Goal: Task Accomplishment & Management: Manage account settings

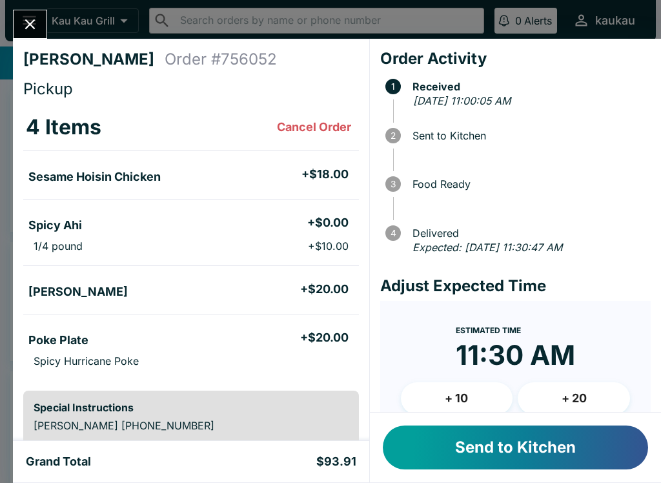
scroll to position [58, 0]
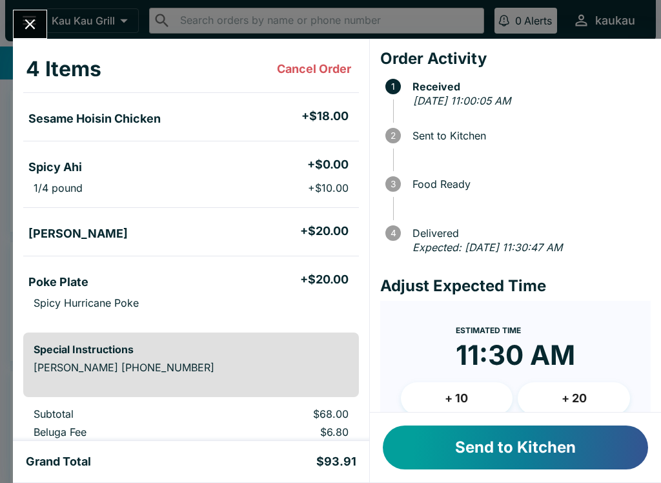
click at [521, 428] on button "Send to Kitchen" at bounding box center [515, 447] width 265 height 44
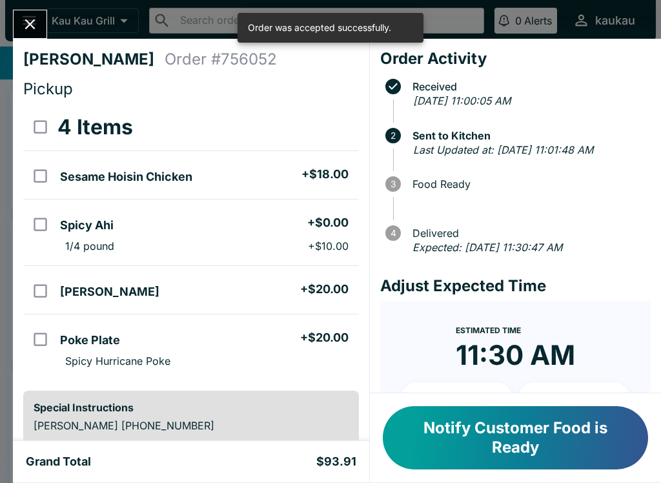
scroll to position [0, 0]
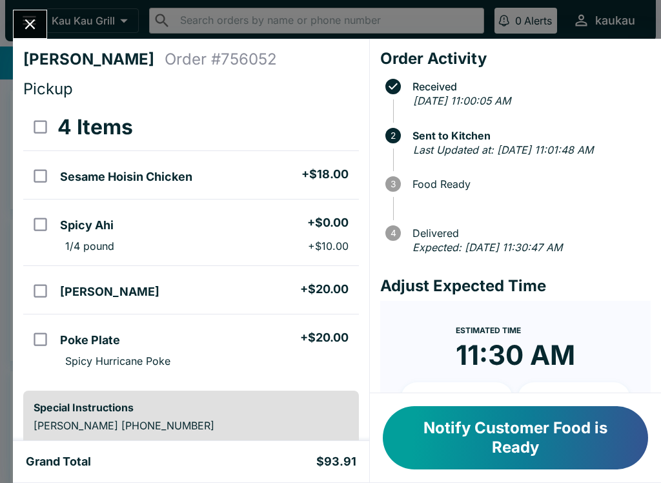
click at [506, 455] on button "Notify Customer Food is Ready" at bounding box center [515, 437] width 265 height 63
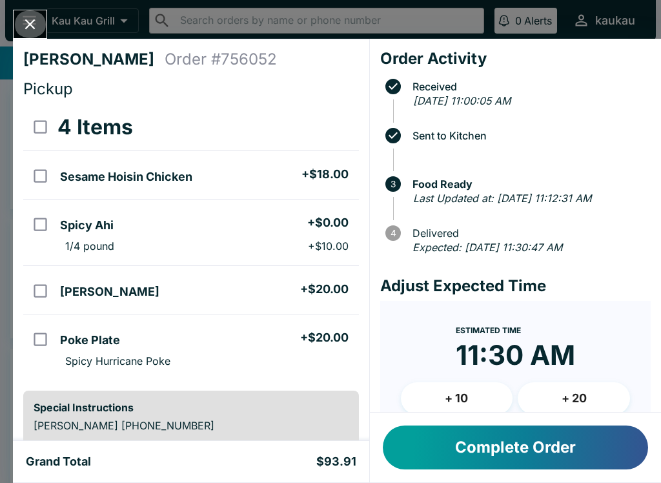
click at [26, 17] on icon "Close" at bounding box center [29, 23] width 17 height 17
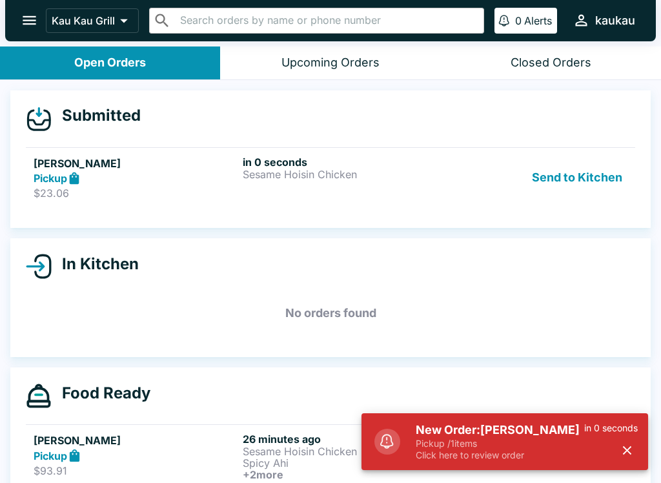
click at [591, 191] on button "Send to Kitchen" at bounding box center [577, 178] width 101 height 45
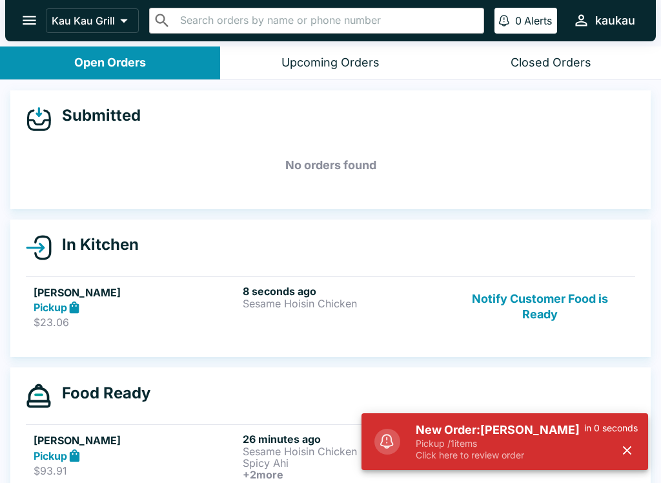
click at [258, 299] on p "Sesame Hoisin Chicken" at bounding box center [345, 304] width 204 height 12
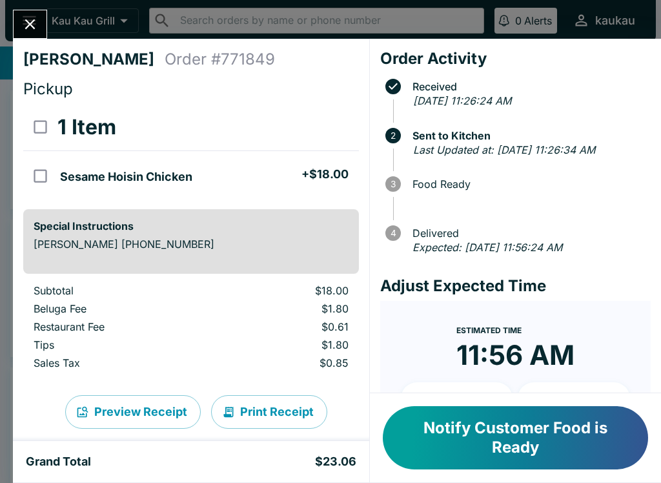
click at [37, 12] on button "Close" at bounding box center [30, 24] width 33 height 28
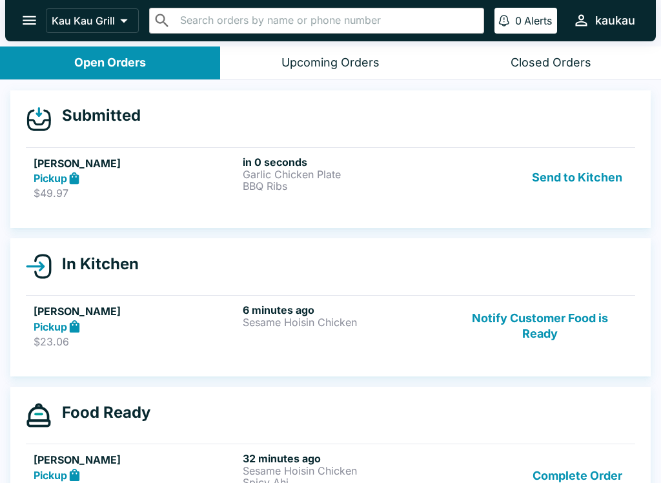
click at [574, 190] on button "Send to Kitchen" at bounding box center [577, 178] width 101 height 45
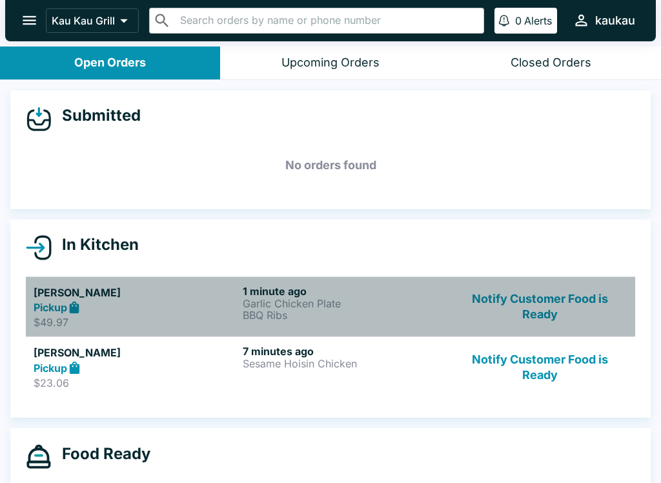
click at [307, 316] on p "BBQ Ribs" at bounding box center [345, 315] width 204 height 12
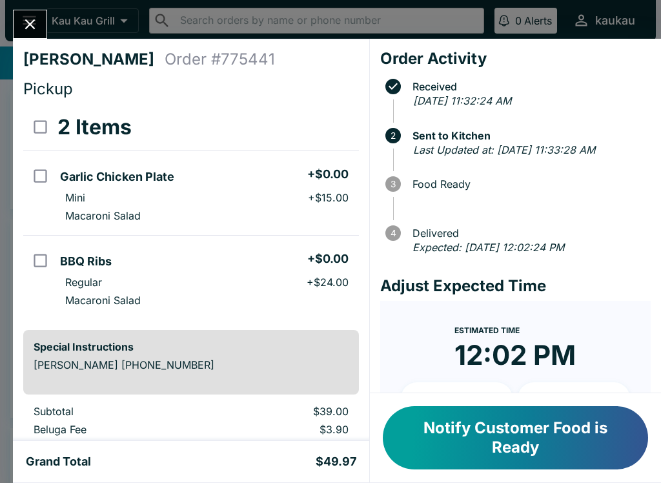
click at [26, 30] on icon "Close" at bounding box center [29, 23] width 17 height 17
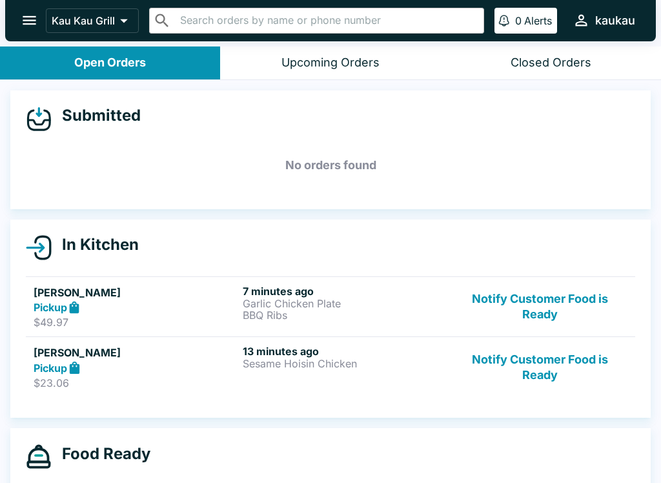
click at [542, 379] on button "Notify Customer Food is Ready" at bounding box center [540, 367] width 175 height 45
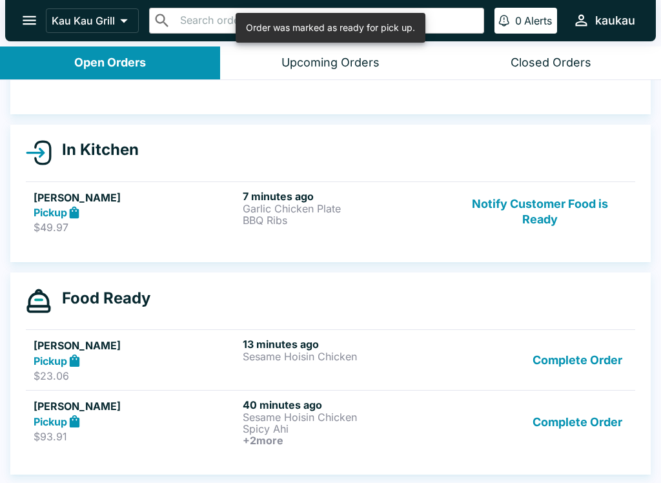
click at [570, 417] on button "Complete Order" at bounding box center [577, 422] width 100 height 48
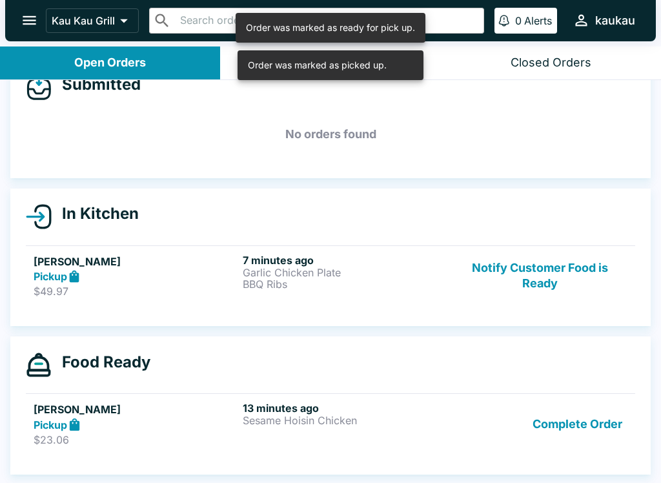
scroll to position [31, 0]
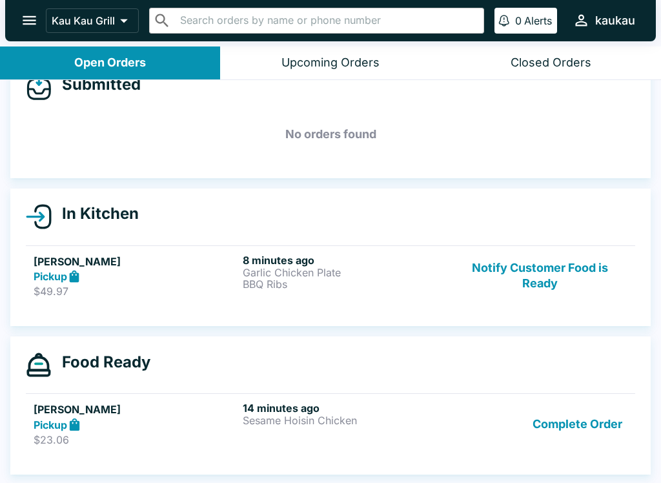
click at [530, 270] on button "Notify Customer Food is Ready" at bounding box center [540, 276] width 175 height 45
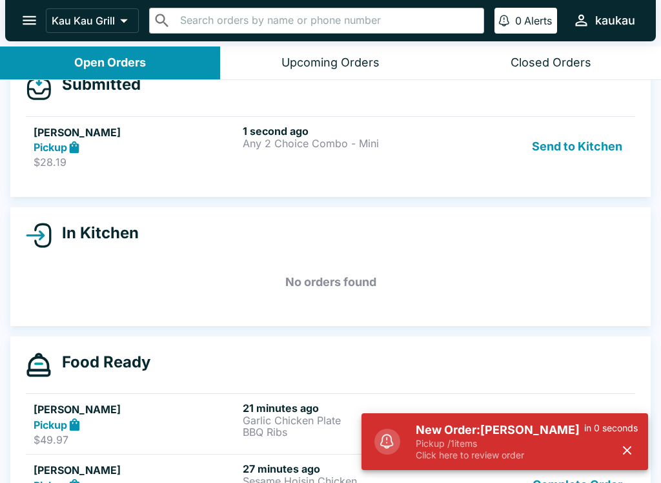
click at [557, 136] on button "Send to Kitchen" at bounding box center [577, 147] width 101 height 45
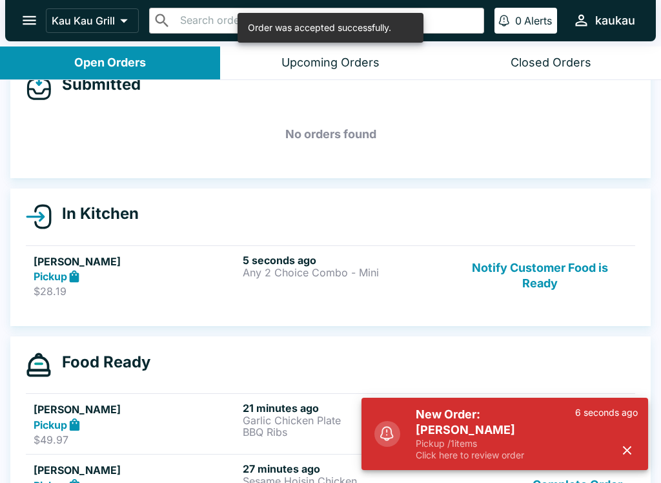
click at [311, 274] on p "Any 2 Choice Combo - Mini" at bounding box center [345, 273] width 204 height 12
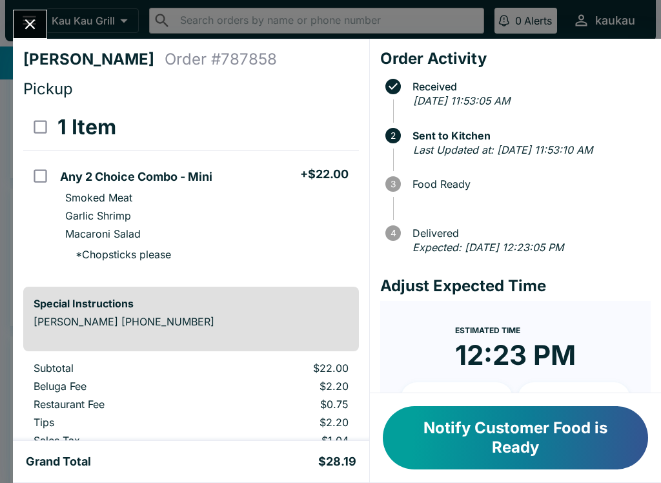
click at [28, 17] on icon "Close" at bounding box center [29, 23] width 17 height 17
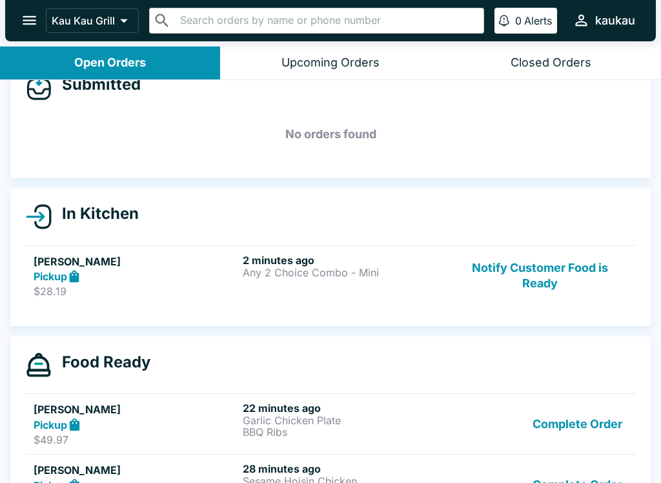
scroll to position [26, 0]
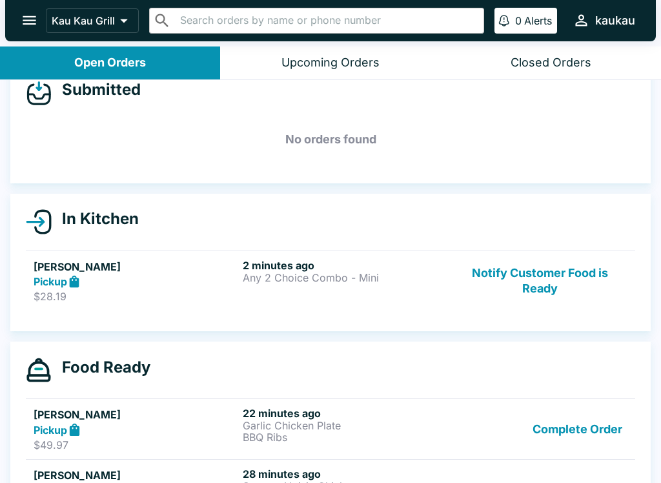
click at [533, 431] on button "Complete Order" at bounding box center [577, 429] width 100 height 45
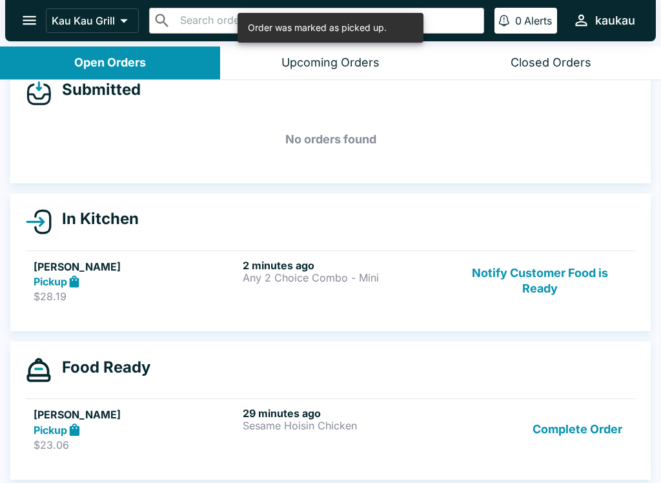
click at [533, 436] on button "Complete Order" at bounding box center [577, 429] width 100 height 45
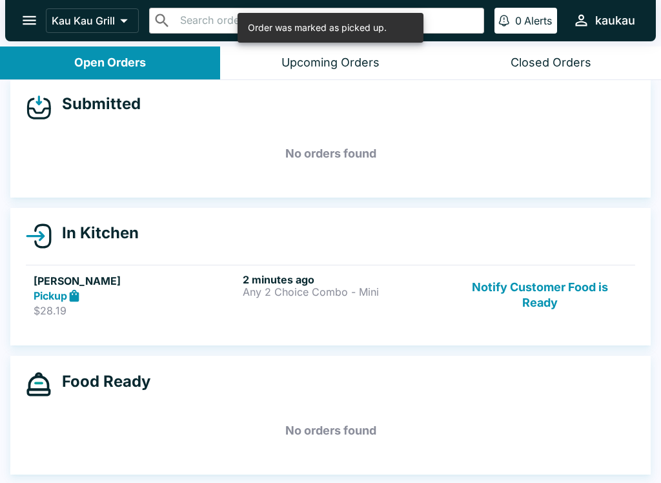
scroll to position [12, 0]
